Goal: Task Accomplishment & Management: Complete application form

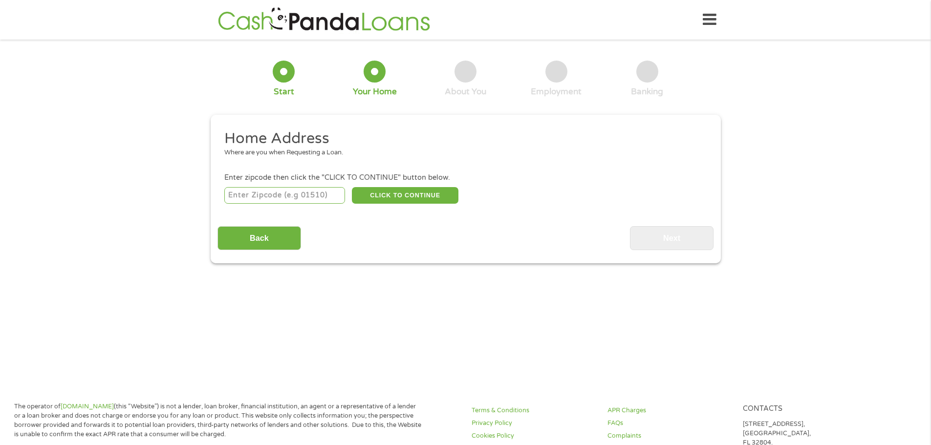
click at [280, 194] on input "number" at bounding box center [284, 195] width 121 height 17
type input "83704"
click at [266, 241] on input "Back" at bounding box center [259, 238] width 84 height 24
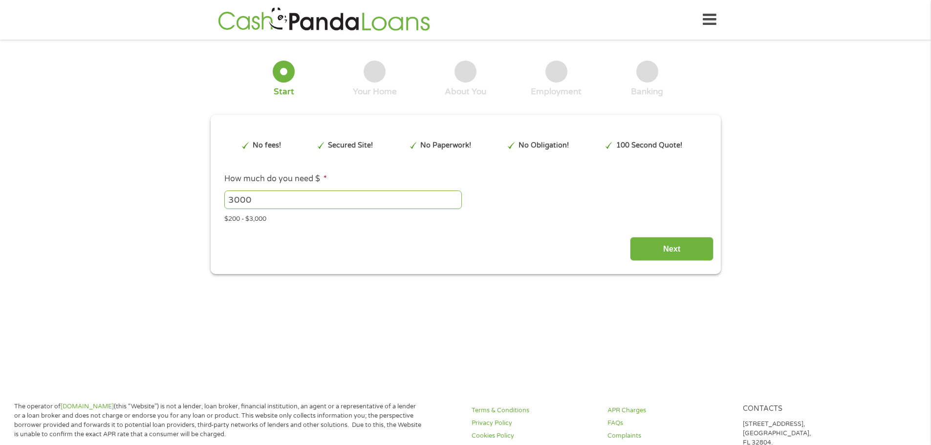
scroll to position [4, 4]
click at [683, 246] on input "Next" at bounding box center [672, 249] width 84 height 24
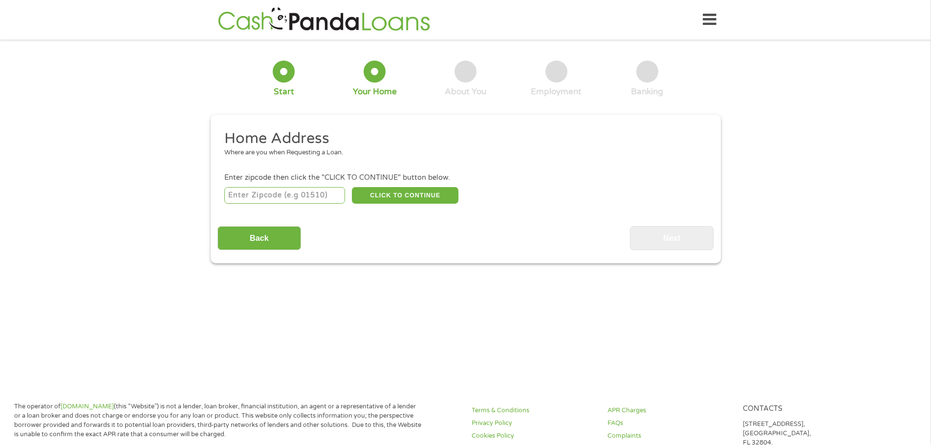
click at [280, 196] on input "number" at bounding box center [284, 195] width 121 height 17
type input "83704"
click at [408, 195] on button "CLICK TO CONTINUE" at bounding box center [405, 195] width 107 height 17
type input "83704"
type input "Boise"
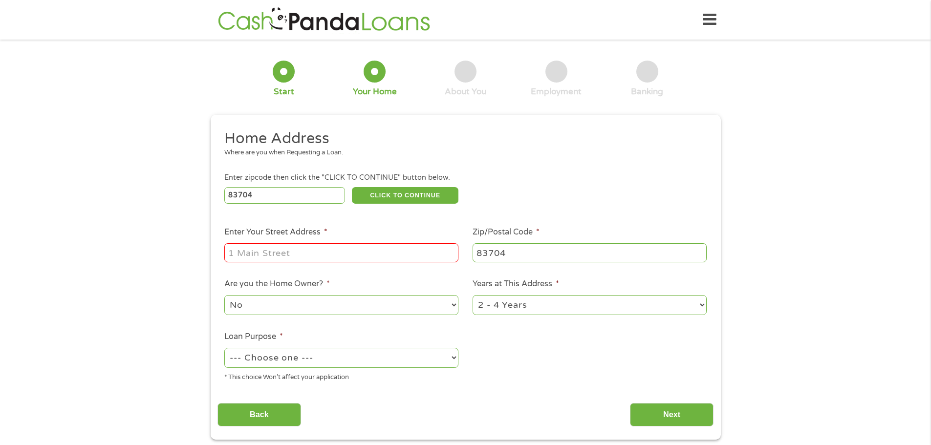
click at [378, 252] on input "Enter Your Street Address *" at bounding box center [341, 252] width 234 height 19
type input "4037 North Linda Vista Lane, Boise, ID, USA"
click at [441, 306] on select "No Yes" at bounding box center [341, 305] width 234 height 20
select select "yes"
click at [224, 295] on select "No Yes" at bounding box center [341, 305] width 234 height 20
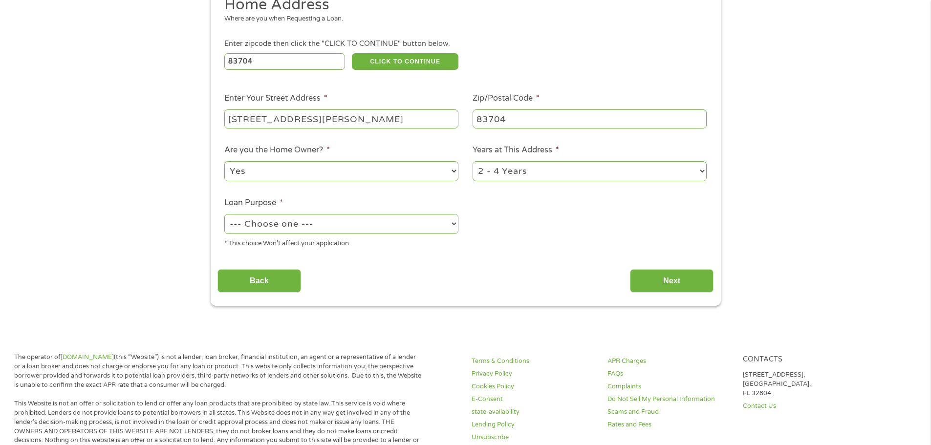
scroll to position [135, 0]
click at [702, 172] on select "1 Year or less 1 - 2 Years 2 - 4 Years Over 4 Years" at bounding box center [590, 170] width 234 height 20
select select "60months"
click at [473, 160] on select "1 Year or less 1 - 2 Years 2 - 4 Years Over 4 Years" at bounding box center [590, 170] width 234 height 20
click at [450, 222] on select "--- Choose one --- Pay Bills Debt Consolidation Home Improvement Major Purchase…" at bounding box center [341, 223] width 234 height 20
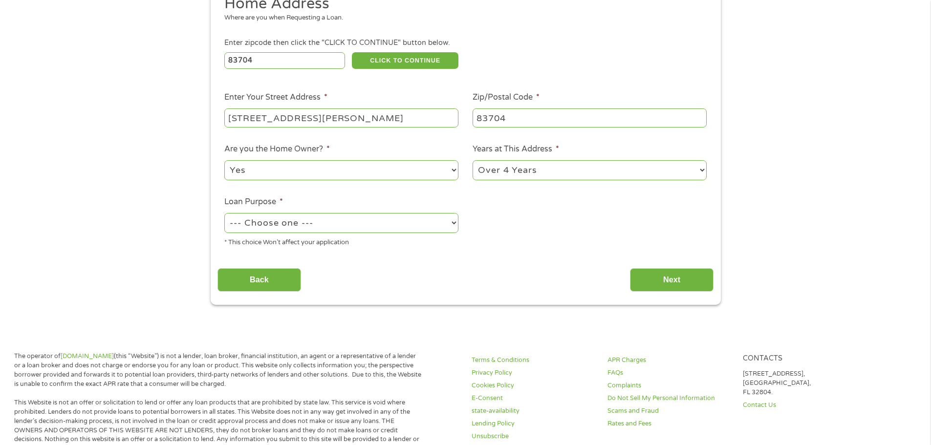
select select "medicalexpenses"
click at [224, 213] on select "--- Choose one --- Pay Bills Debt Consolidation Home Improvement Major Purchase…" at bounding box center [341, 223] width 234 height 20
click at [705, 277] on input "Next" at bounding box center [672, 280] width 84 height 24
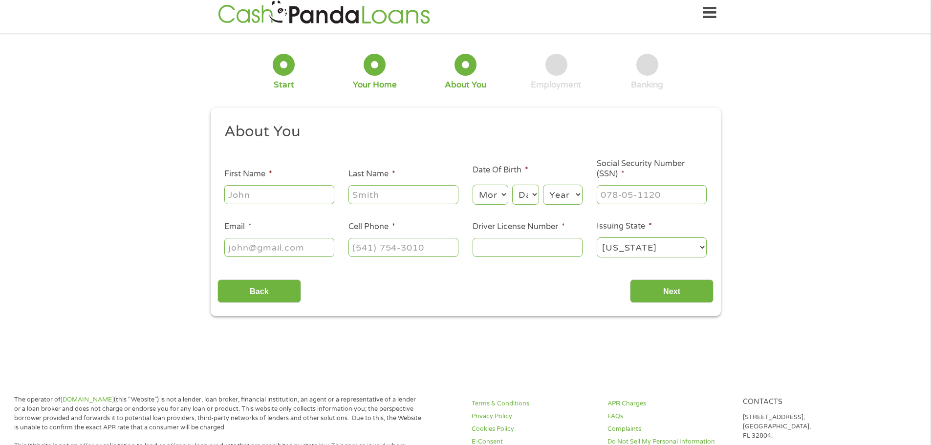
scroll to position [0, 0]
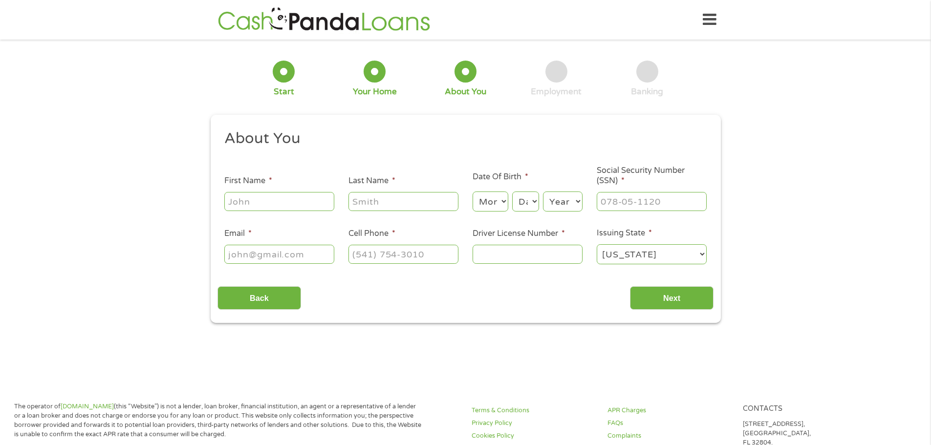
click at [312, 201] on input "First Name *" at bounding box center [279, 201] width 110 height 19
type input "sandra"
type input "Christensen"
type input "srhoads54@gmail.com"
type input "(208) 941-7274"
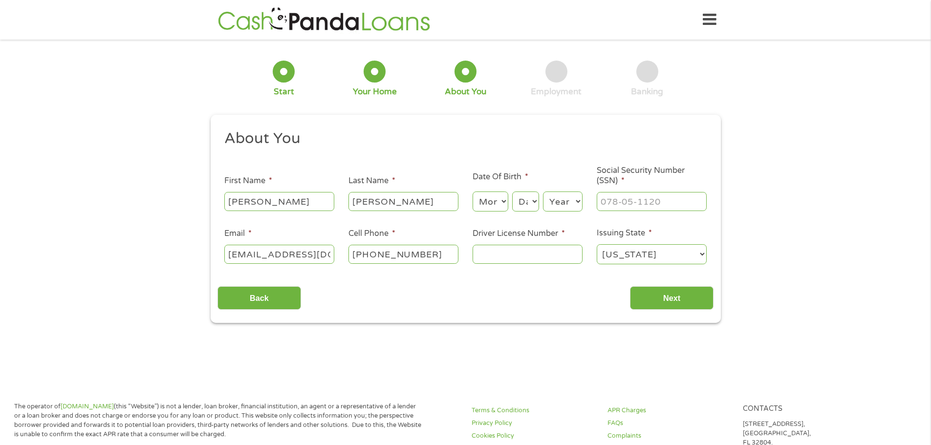
click at [495, 207] on select "Month 1 2 3 4 5 6 7 8 9 10 11 12" at bounding box center [491, 202] width 36 height 20
select select "1"
click at [473, 192] on select "Month 1 2 3 4 5 6 7 8 9 10 11 12" at bounding box center [491, 202] width 36 height 20
click at [524, 204] on select "Day 1 2 3 4 5 6 7 8 9 10 11 12 13 14 15 16 17 18 19 20 21 22 23 24 25 26 27 28 …" at bounding box center [525, 202] width 26 height 20
select select "9"
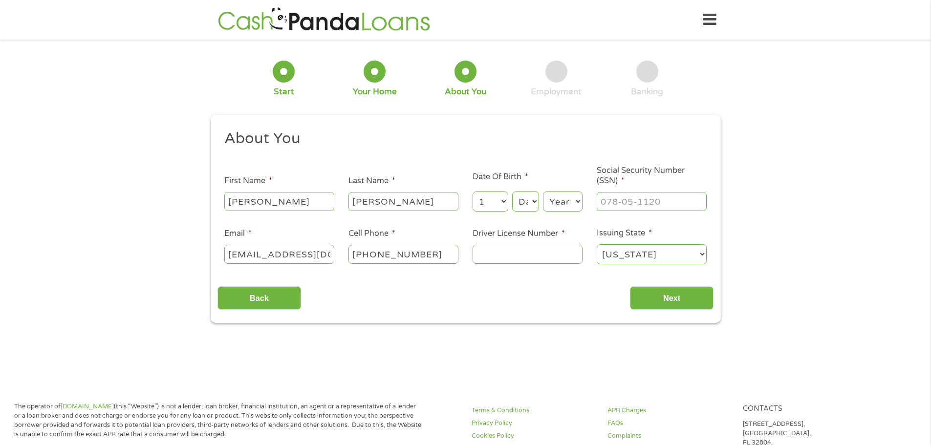
click at [512, 192] on select "Day 1 2 3 4 5 6 7 8 9 10 11 12 13 14 15 16 17 18 19 20 21 22 23 24 25 26 27 28 …" at bounding box center [525, 202] width 26 height 20
click at [563, 202] on select "Year 2007 2006 2005 2004 2003 2002 2001 2000 1999 1998 1997 1996 1995 1994 1993…" at bounding box center [563, 202] width 40 height 20
select select "1955"
click at [543, 192] on select "Year 2007 2006 2005 2004 2003 2002 2001 2000 1999 1998 1997 1996 1995 1994 1993…" at bounding box center [563, 202] width 40 height 20
click at [633, 201] on input "___-__-____" at bounding box center [652, 201] width 110 height 19
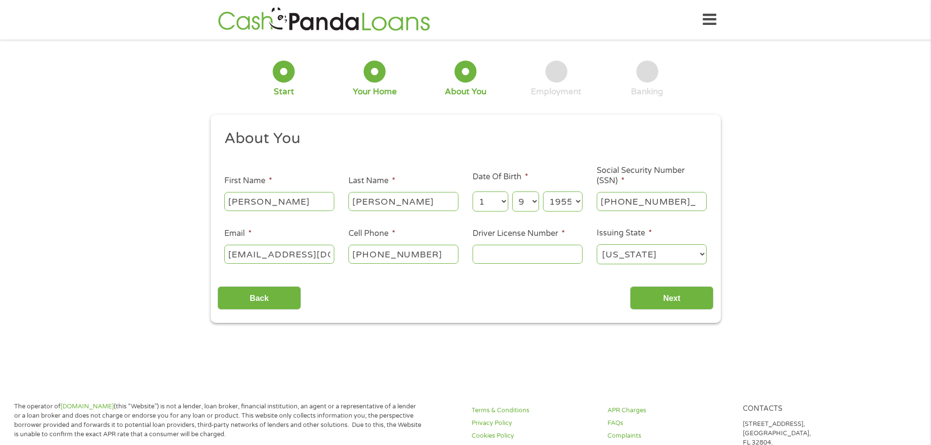
type input "519-72-0047"
click at [499, 259] on input "Driver License Number *" at bounding box center [528, 254] width 110 height 19
type input "BA175033G"
click at [689, 300] on input "Next" at bounding box center [672, 298] width 84 height 24
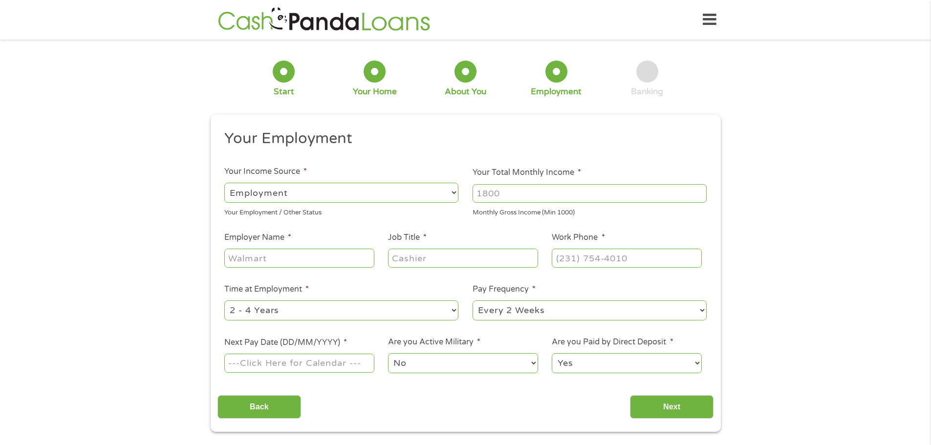
scroll to position [4, 4]
click at [519, 198] on input "Your Total Monthly Income *" at bounding box center [590, 193] width 234 height 19
type input "5000"
click at [403, 193] on select "--- Choose one --- Employment Self Employed Benefits" at bounding box center [341, 193] width 234 height 20
select select "selfEmployed"
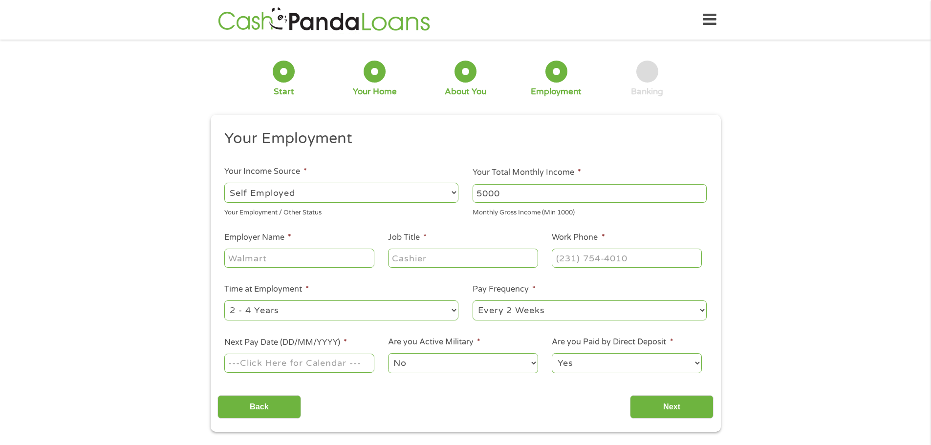
click at [224, 183] on select "--- Choose one --- Employment Self Employed Benefits" at bounding box center [341, 193] width 234 height 20
click at [307, 259] on input "Employer Name *" at bounding box center [299, 258] width 150 height 19
type input "Sandra Christensen"
click at [401, 263] on input "Job Title *" at bounding box center [463, 258] width 150 height 19
type input "Reseller"
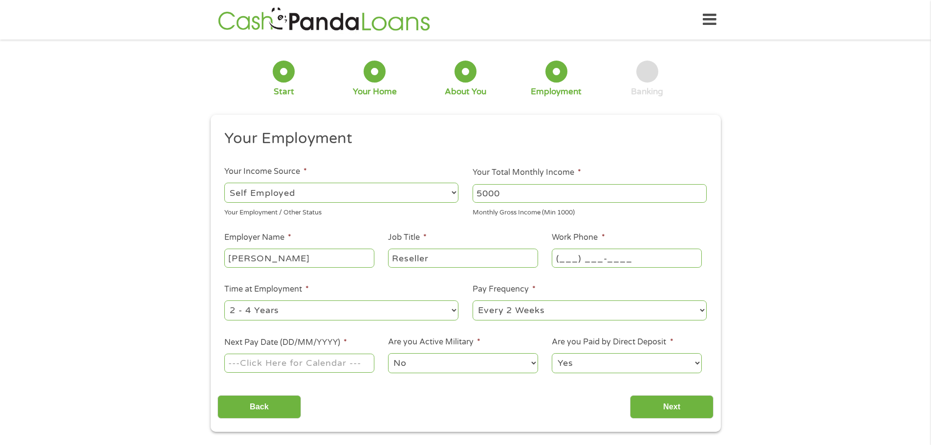
click at [578, 261] on input "(___) ___-____" at bounding box center [627, 258] width 150 height 19
type input "(208) 941-7274"
click at [453, 310] on select "--- Choose one --- 1 Year or less 1 - 2 Years 2 - 4 Years Over 4 Years" at bounding box center [341, 311] width 234 height 20
select select "60months"
click at [224, 301] on select "--- Choose one --- 1 Year or less 1 - 2 Years 2 - 4 Years Over 4 Years" at bounding box center [341, 311] width 234 height 20
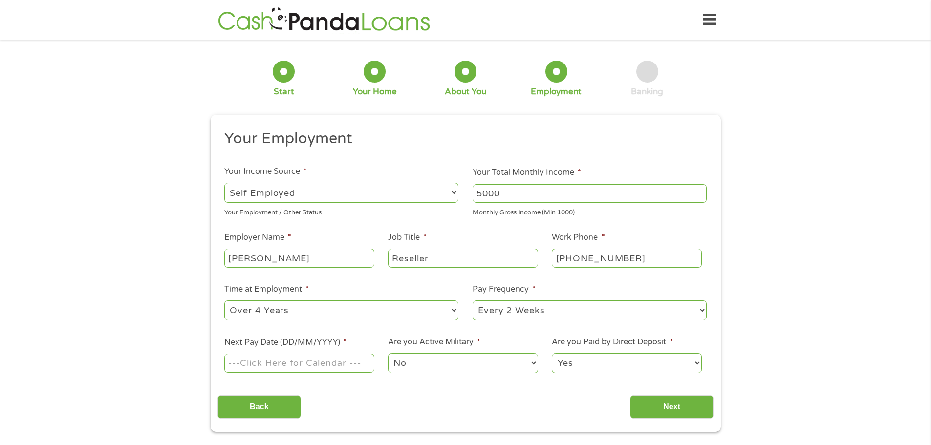
click at [703, 313] on select "--- Choose one --- Every 2 Weeks Every Week Monthly Semi-Monthly" at bounding box center [590, 311] width 234 height 20
select select "monthly"
click at [473, 301] on select "--- Choose one --- Every 2 Weeks Every Week Monthly Semi-Monthly" at bounding box center [590, 311] width 234 height 20
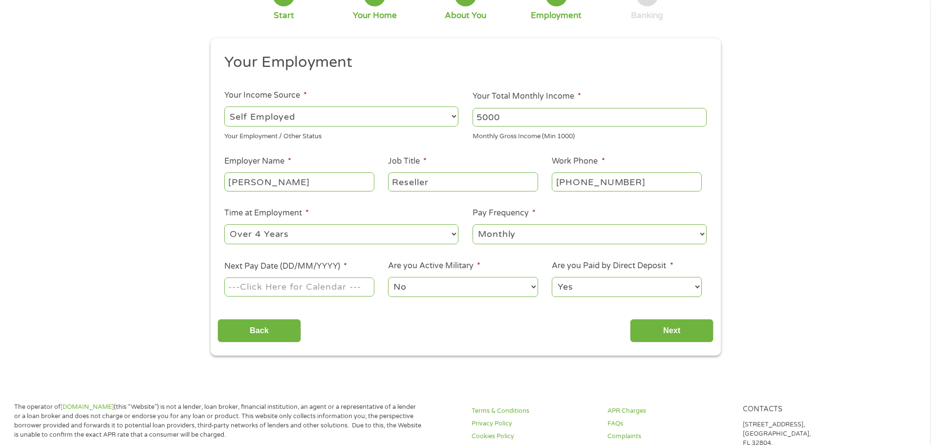
scroll to position [122, 0]
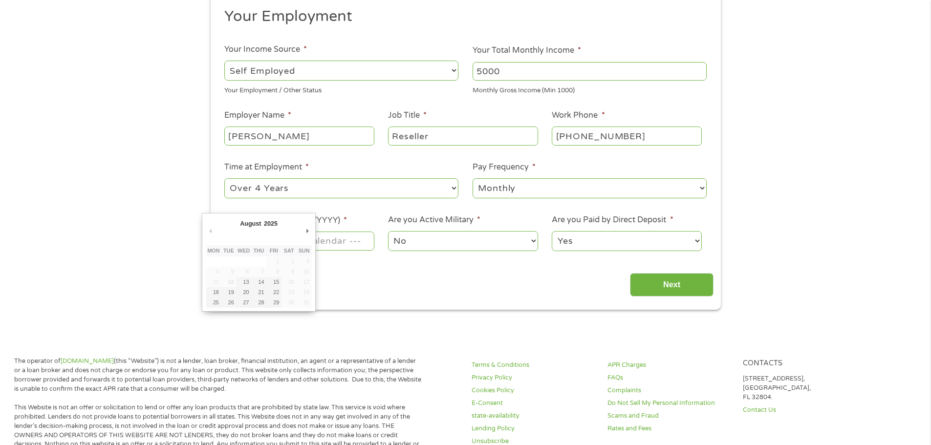
click at [363, 242] on input "Next Pay Date (DD/MM/YYYY) *" at bounding box center [299, 241] width 150 height 19
type input "01/09/2025"
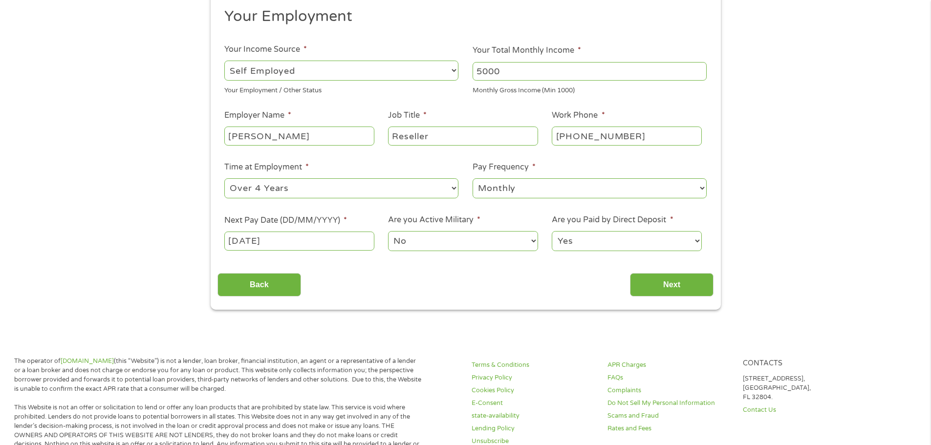
click at [328, 245] on input "01/09/2025" at bounding box center [299, 241] width 150 height 19
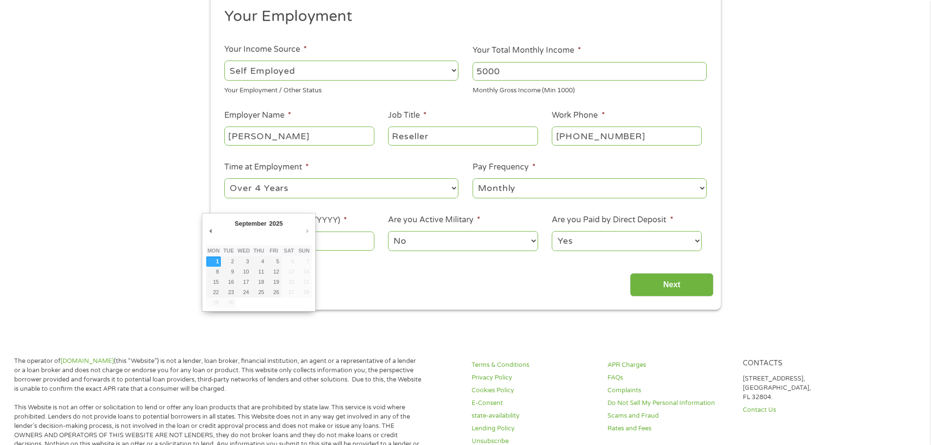
click at [324, 277] on div "Back Next" at bounding box center [465, 281] width 496 height 31
click at [241, 242] on body "Home Get Loan Offer How it works FAQs Blog Cash Loans Quick Loans Online Loans …" at bounding box center [465, 411] width 931 height 1067
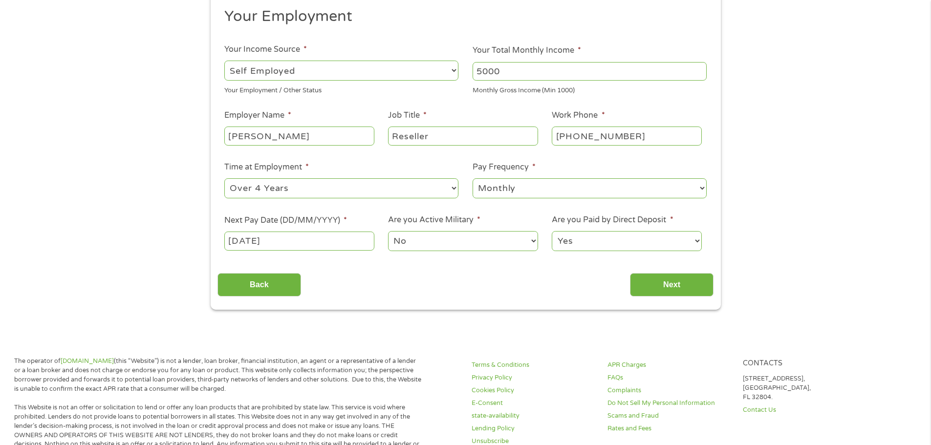
click at [241, 242] on input "01/09/2025" at bounding box center [299, 241] width 150 height 19
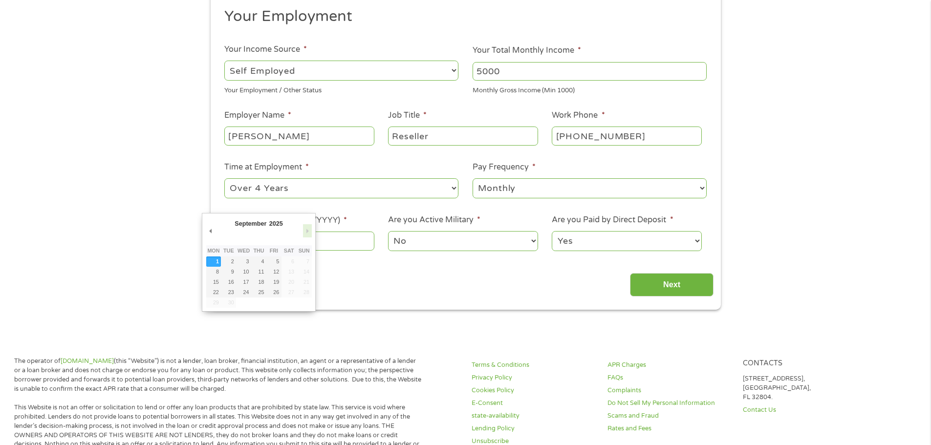
click at [307, 232] on button "Next Month" at bounding box center [307, 230] width 9 height 13
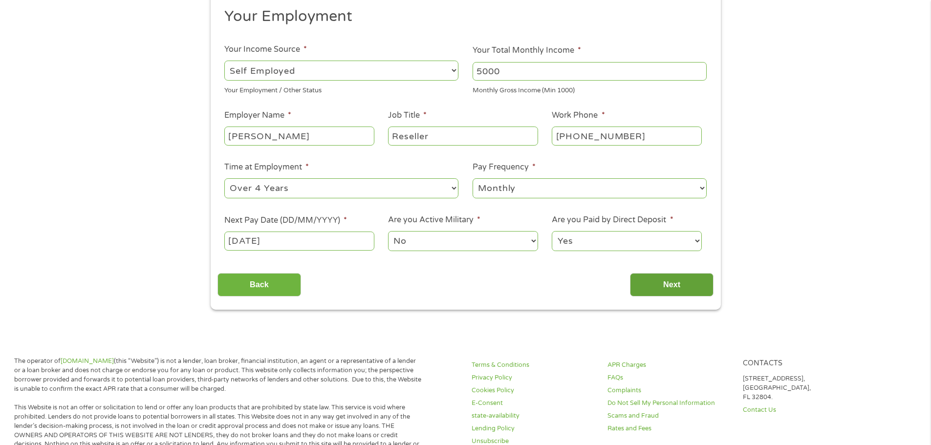
click at [677, 281] on input "Next" at bounding box center [672, 285] width 84 height 24
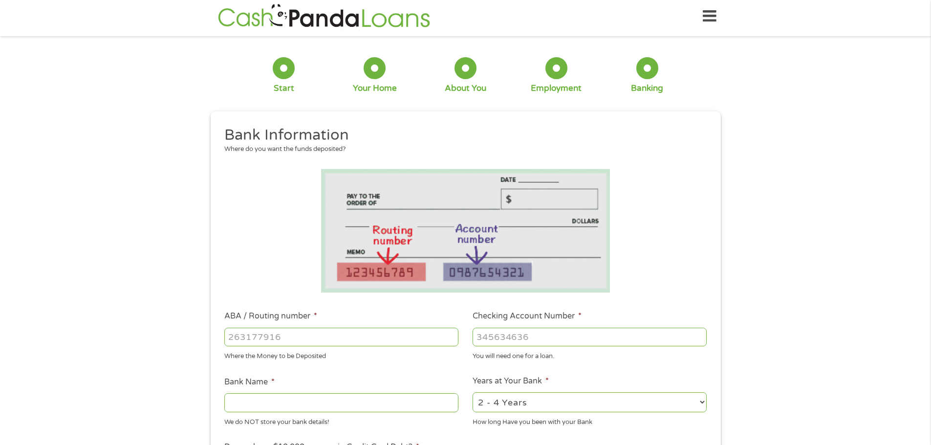
scroll to position [0, 0]
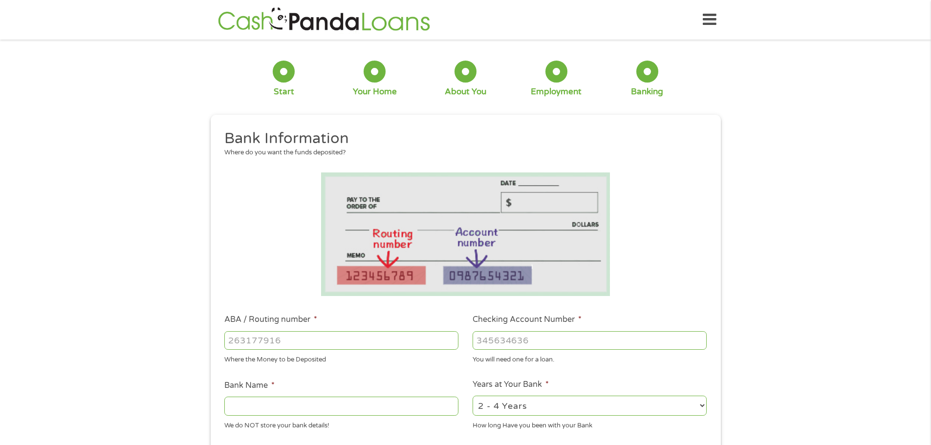
click at [295, 345] on input "ABA / Routing number *" at bounding box center [341, 340] width 234 height 19
type input "123103729"
type input "US BANK NA"
type input "123103729"
click at [544, 341] on input "Checking Account Number *" at bounding box center [590, 340] width 234 height 19
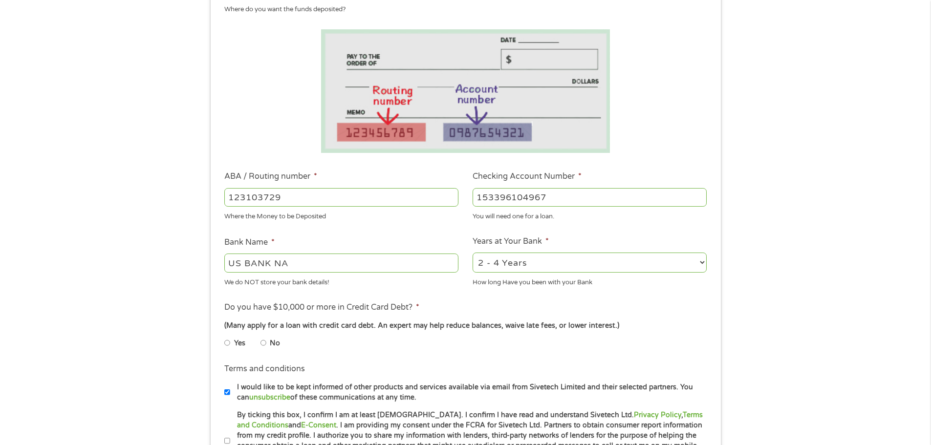
scroll to position [159, 0]
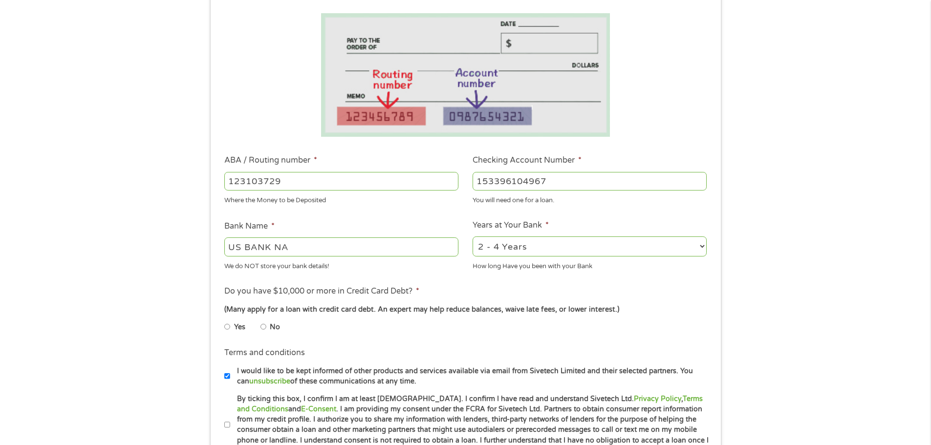
type input "153396104967"
click at [703, 246] on select "2 - 4 Years 6 - 12 Months 1 - 2 Years Over 4 Years" at bounding box center [590, 246] width 234 height 20
select select "24months"
click at [473, 236] on select "2 - 4 Years 6 - 12 Months 1 - 2 Years Over 4 Years" at bounding box center [590, 246] width 234 height 20
click at [264, 327] on input "No" at bounding box center [263, 327] width 6 height 16
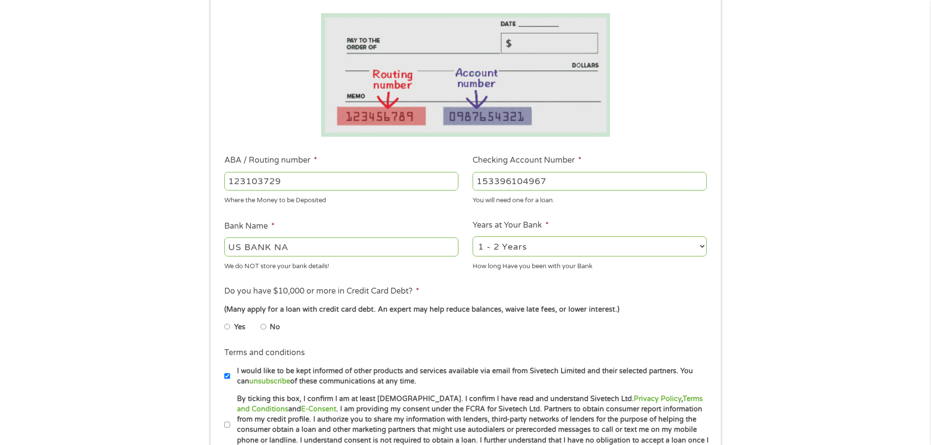
radio input "true"
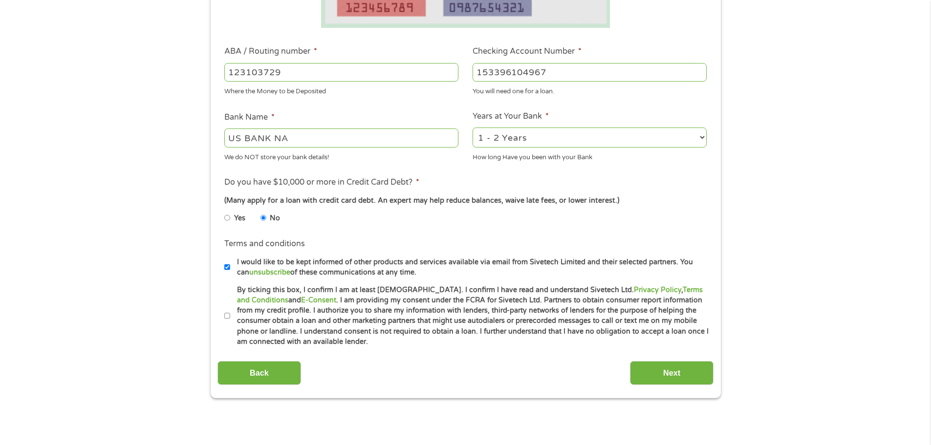
scroll to position [273, 0]
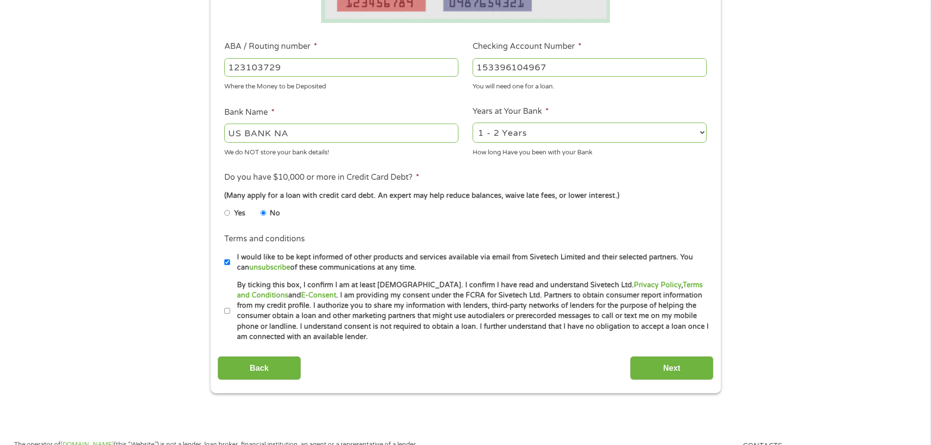
click at [228, 309] on input "By ticking this box, I confirm I am at least 18 years old. I confirm I have rea…" at bounding box center [227, 311] width 6 height 16
checkbox input "true"
click at [689, 366] on input "Next" at bounding box center [672, 368] width 84 height 24
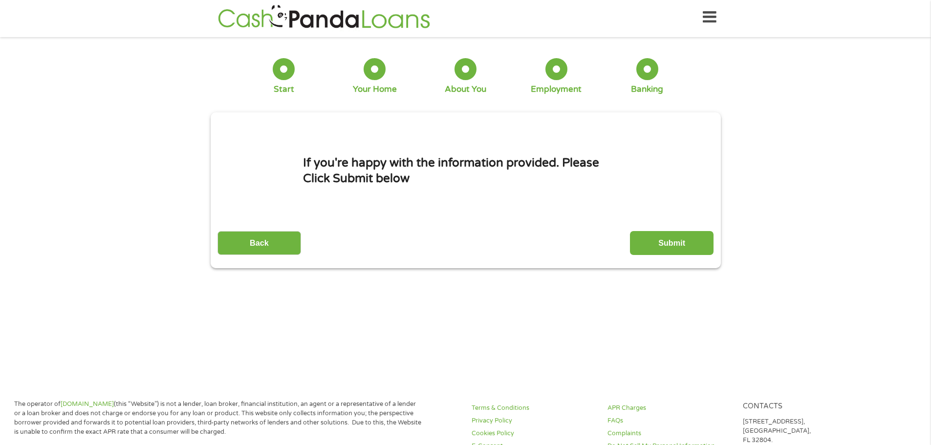
scroll to position [0, 0]
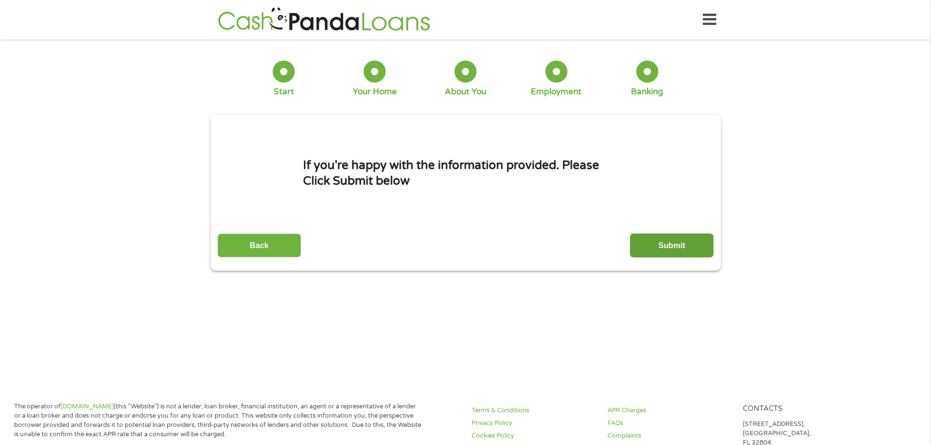
click at [695, 247] on input "Submit" at bounding box center [672, 246] width 84 height 24
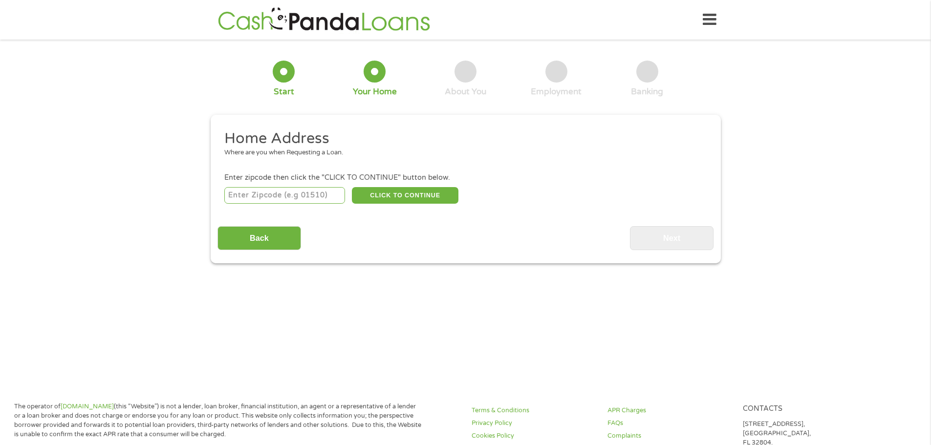
click at [307, 197] on input "number" at bounding box center [284, 195] width 121 height 17
type input "83704"
select select "[US_STATE]"
click at [420, 195] on button "CLICK TO CONTINUE" at bounding box center [405, 195] width 107 height 17
type input "83704"
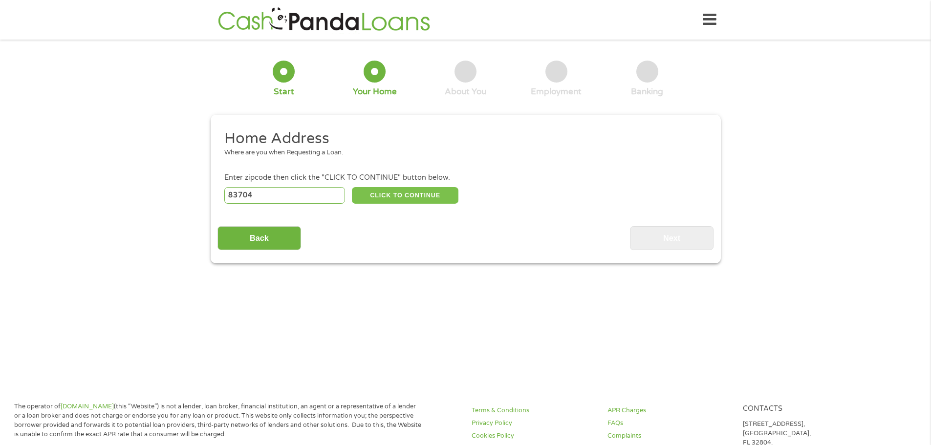
type input "Boise"
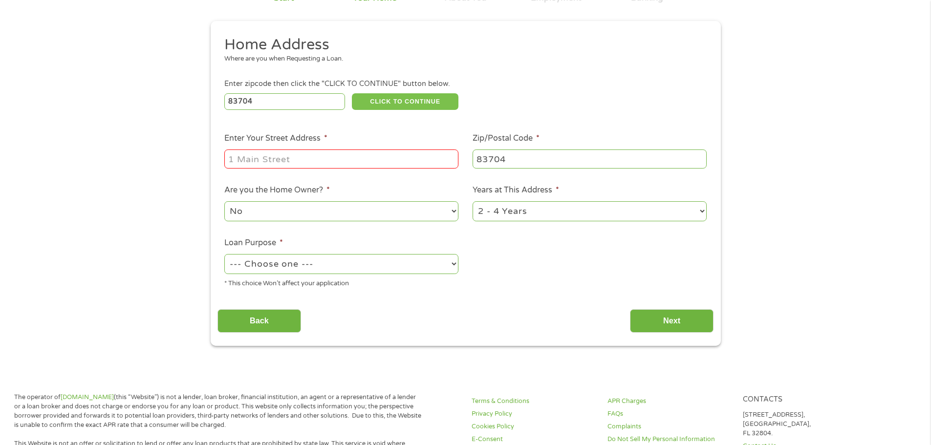
scroll to position [108, 0]
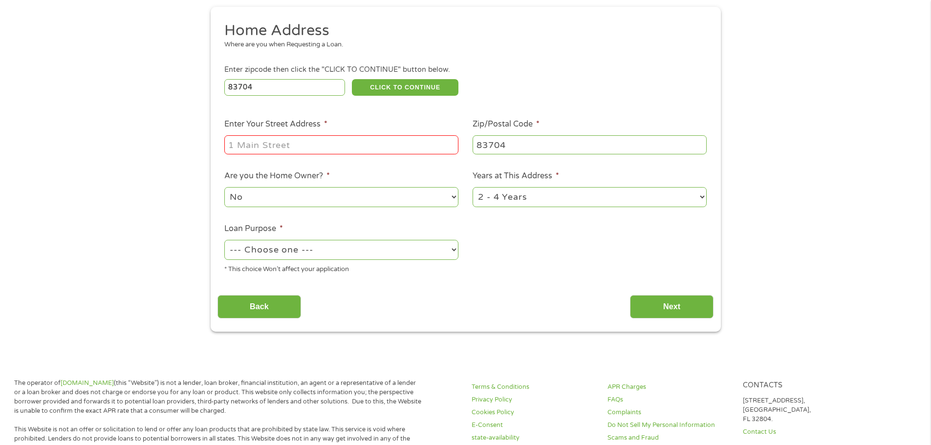
click at [454, 195] on select "No Yes" at bounding box center [341, 197] width 234 height 20
select select "yes"
click at [224, 187] on select "No Yes" at bounding box center [341, 197] width 234 height 20
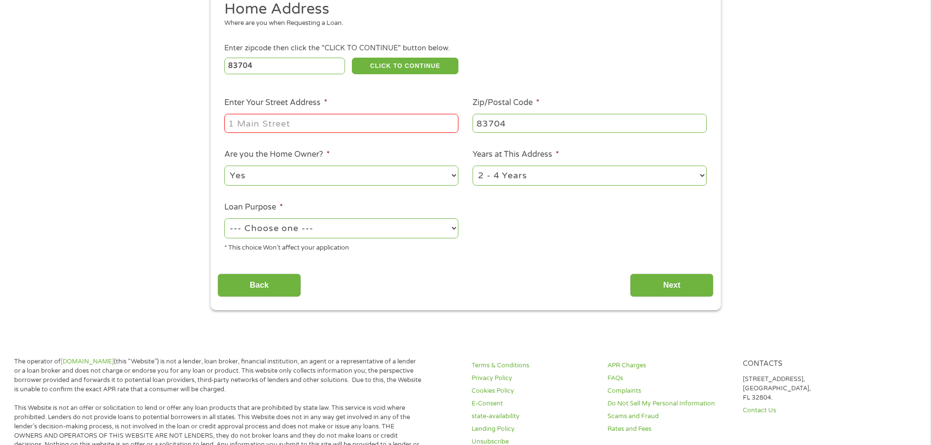
scroll to position [0, 0]
